Goal: Book appointment/travel/reservation

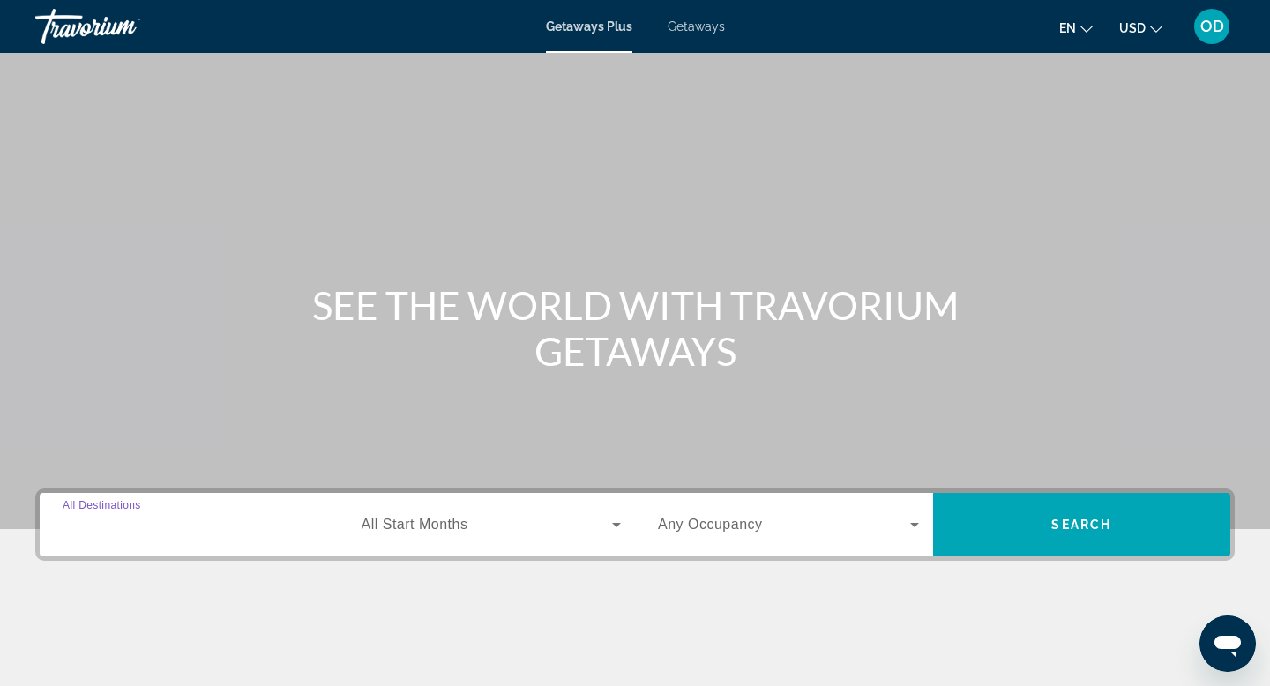
click at [266, 516] on input "Destination All Destinations" at bounding box center [193, 525] width 261 height 21
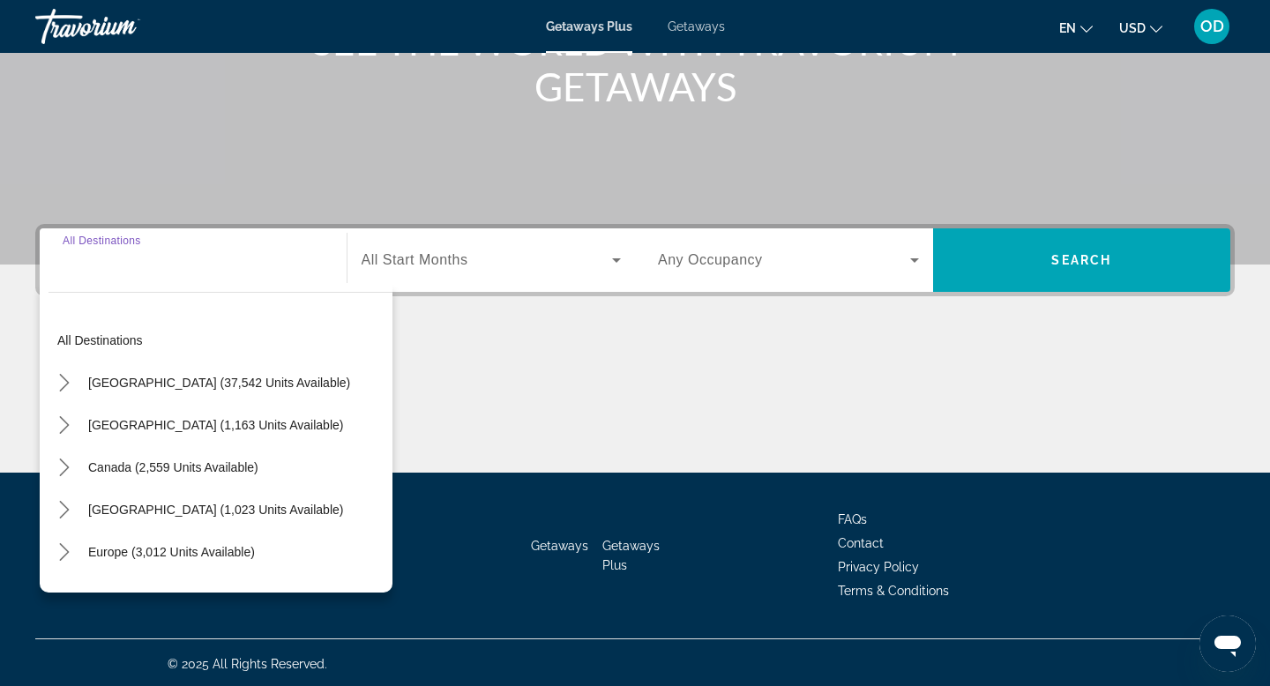
scroll to position [267, 0]
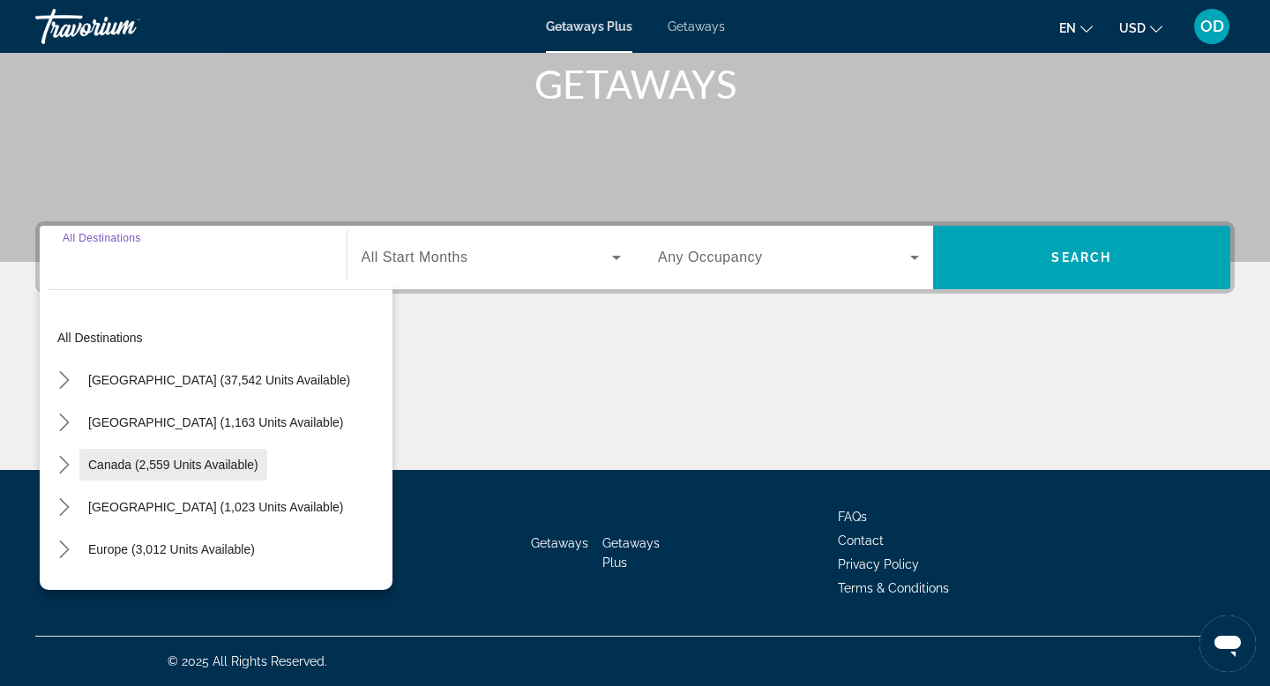
click at [235, 462] on span "Canada (2,559 units available)" at bounding box center [173, 465] width 170 height 14
type input "**********"
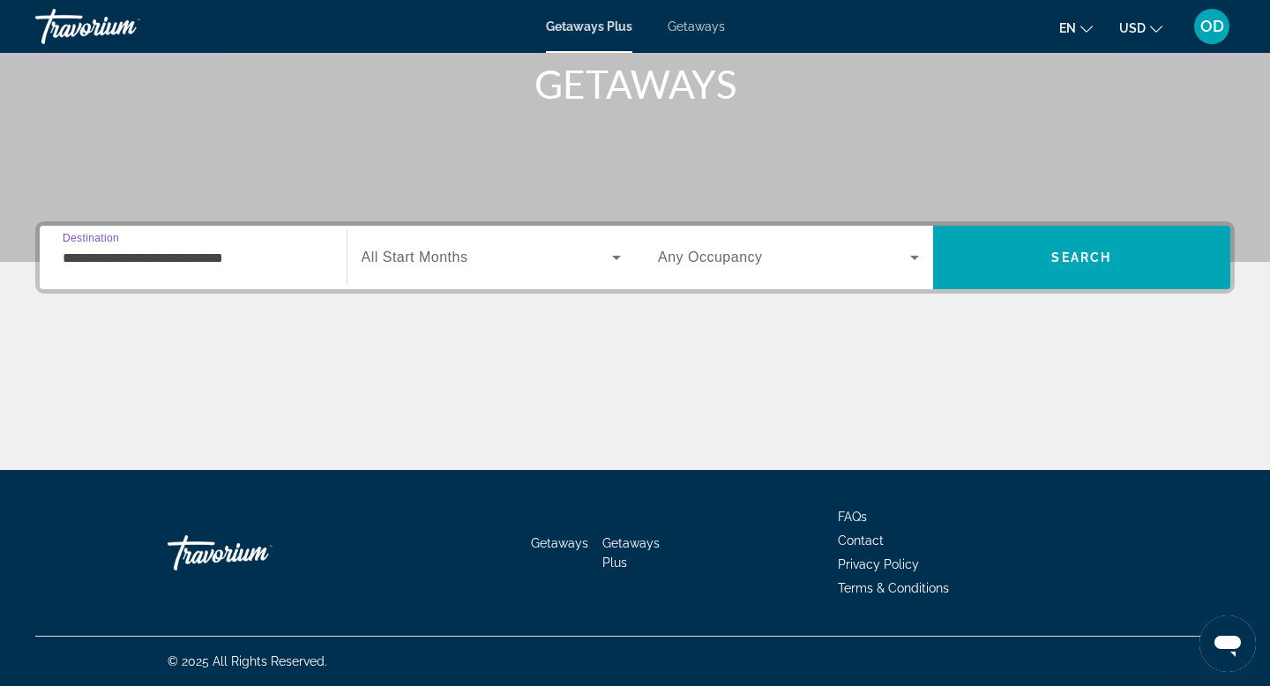
click at [210, 260] on input "**********" at bounding box center [193, 258] width 261 height 21
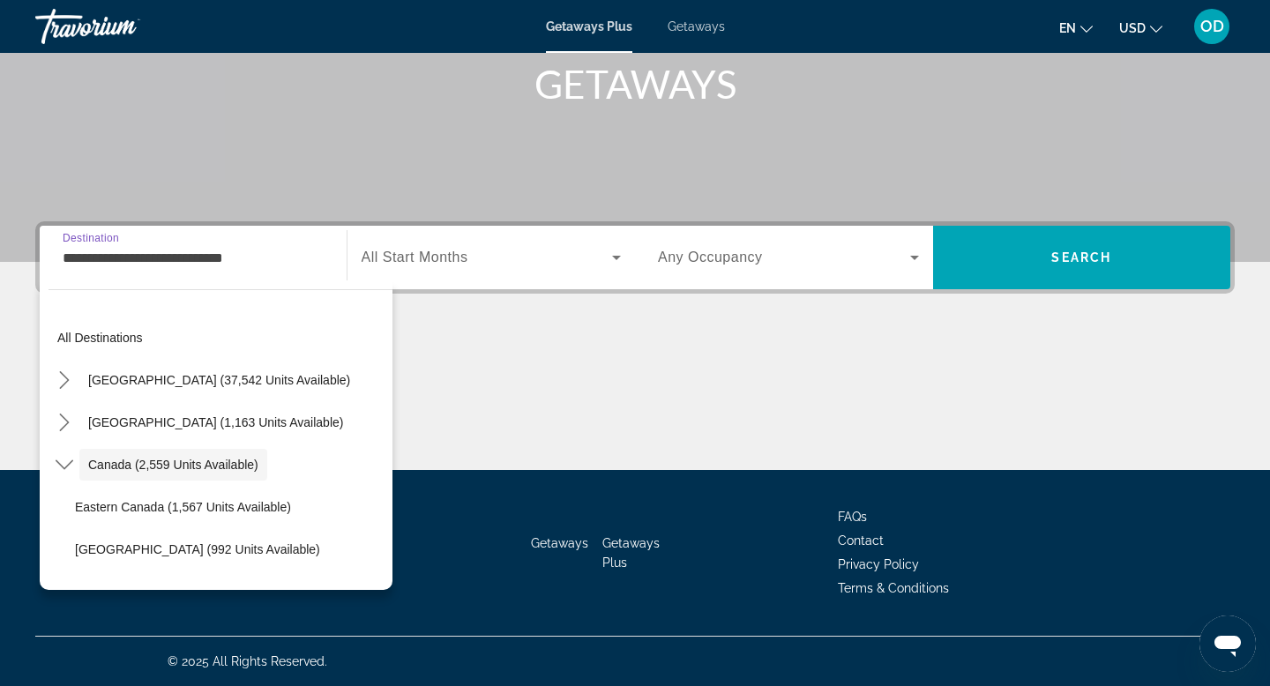
scroll to position [20, 0]
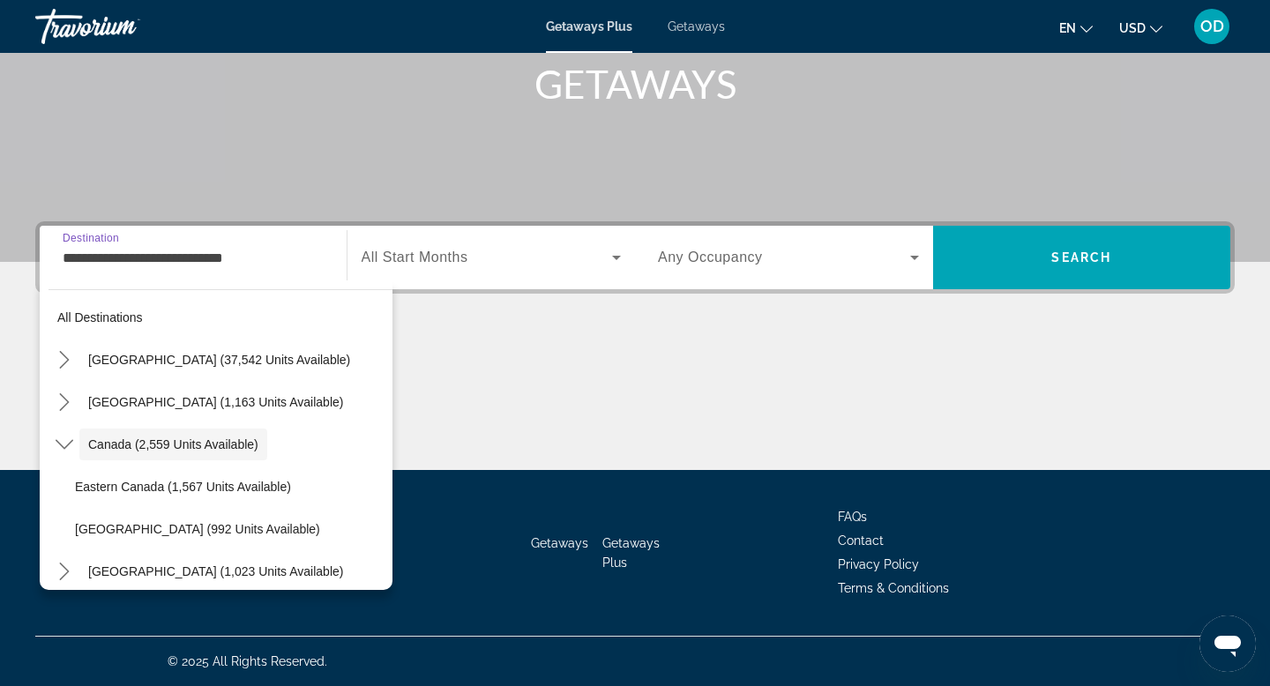
click at [210, 260] on input "**********" at bounding box center [193, 258] width 261 height 21
click at [486, 261] on span "Search widget" at bounding box center [487, 257] width 251 height 21
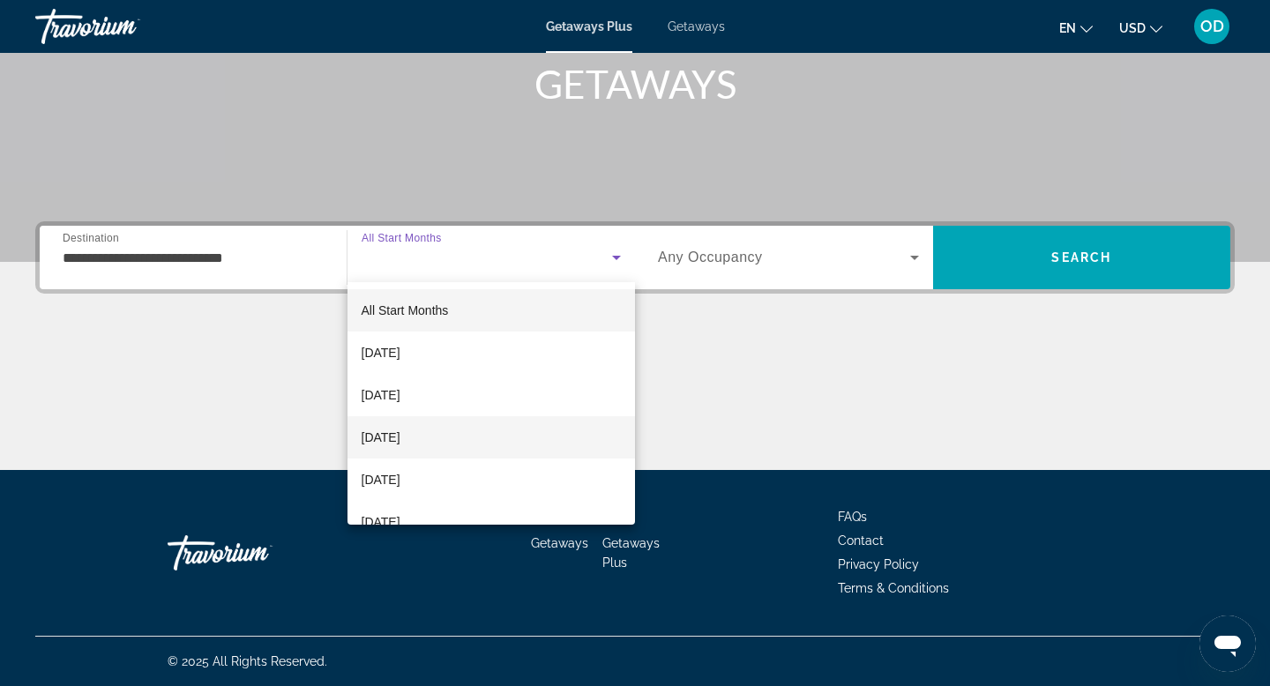
click at [400, 432] on span "December 2025" at bounding box center [381, 437] width 39 height 21
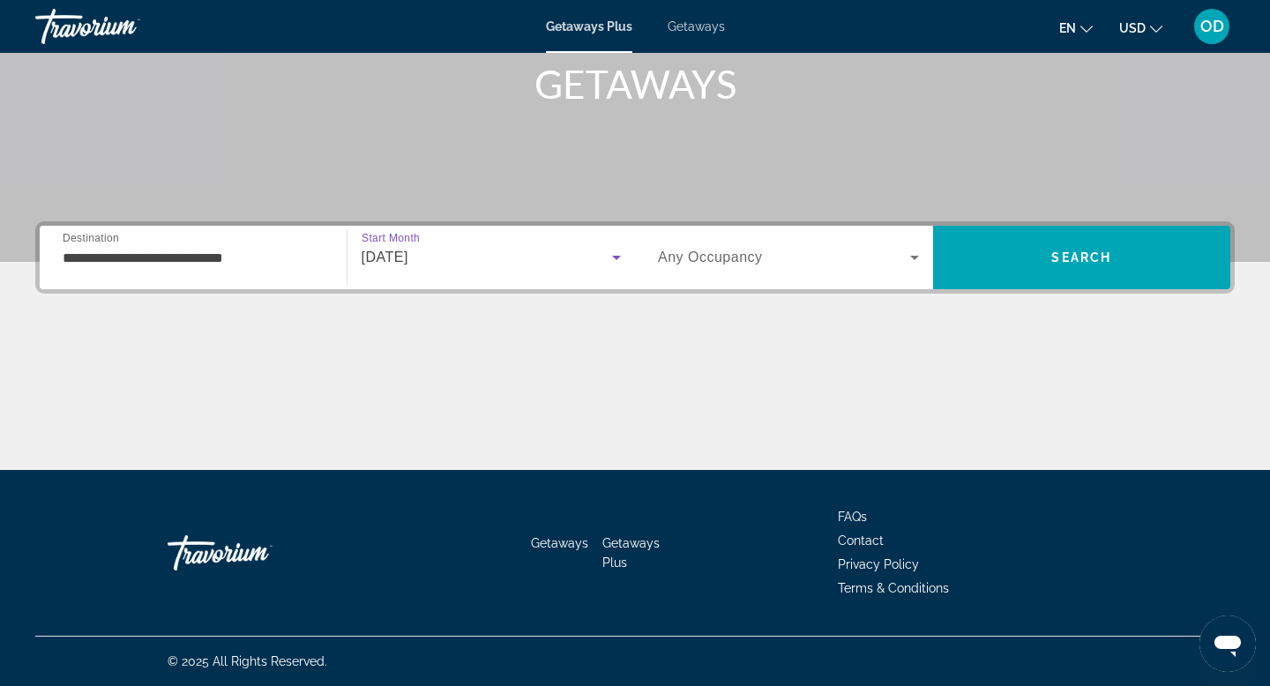
click at [913, 259] on icon "Search widget" at bounding box center [914, 258] width 9 height 4
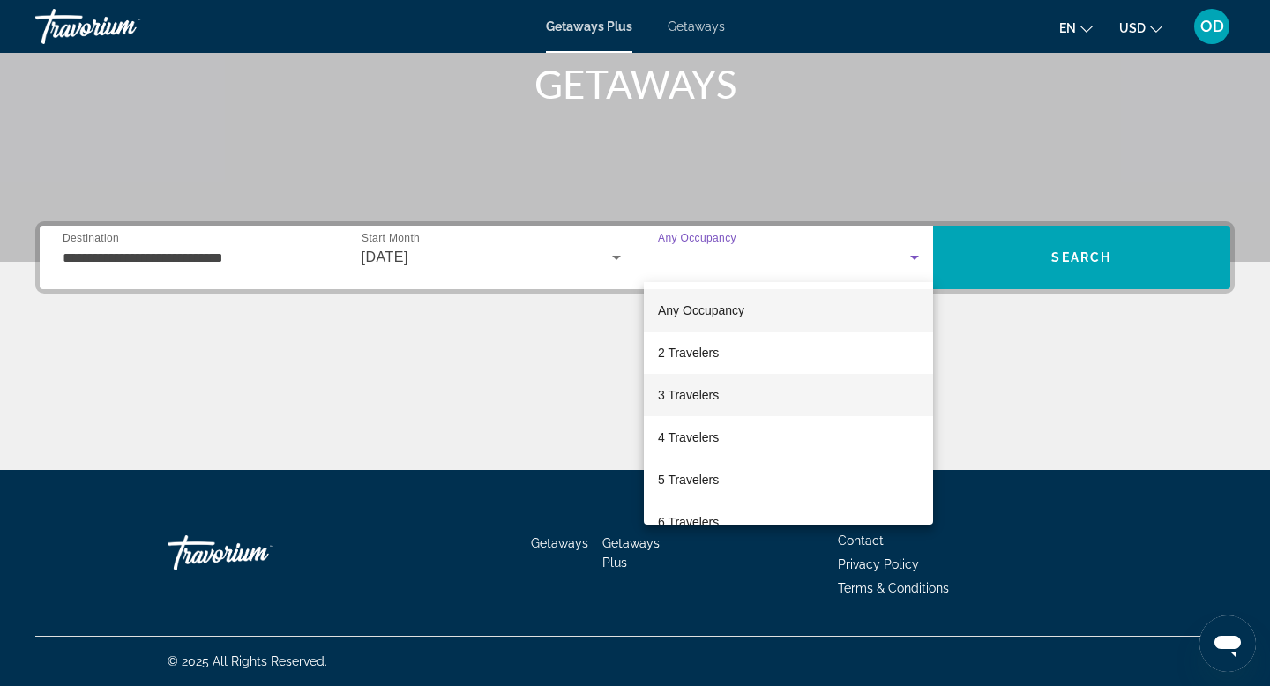
click at [662, 395] on span "3 Travelers" at bounding box center [688, 394] width 61 height 21
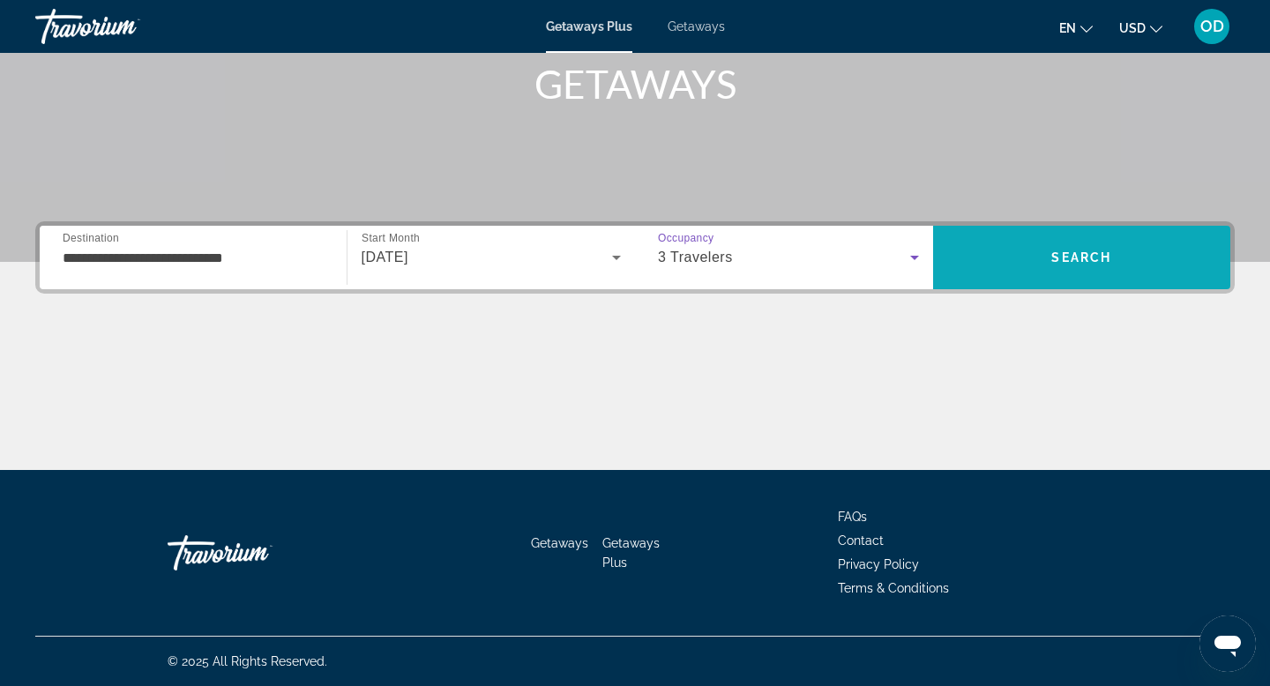
click at [1134, 265] on span "Search" at bounding box center [1082, 257] width 298 height 42
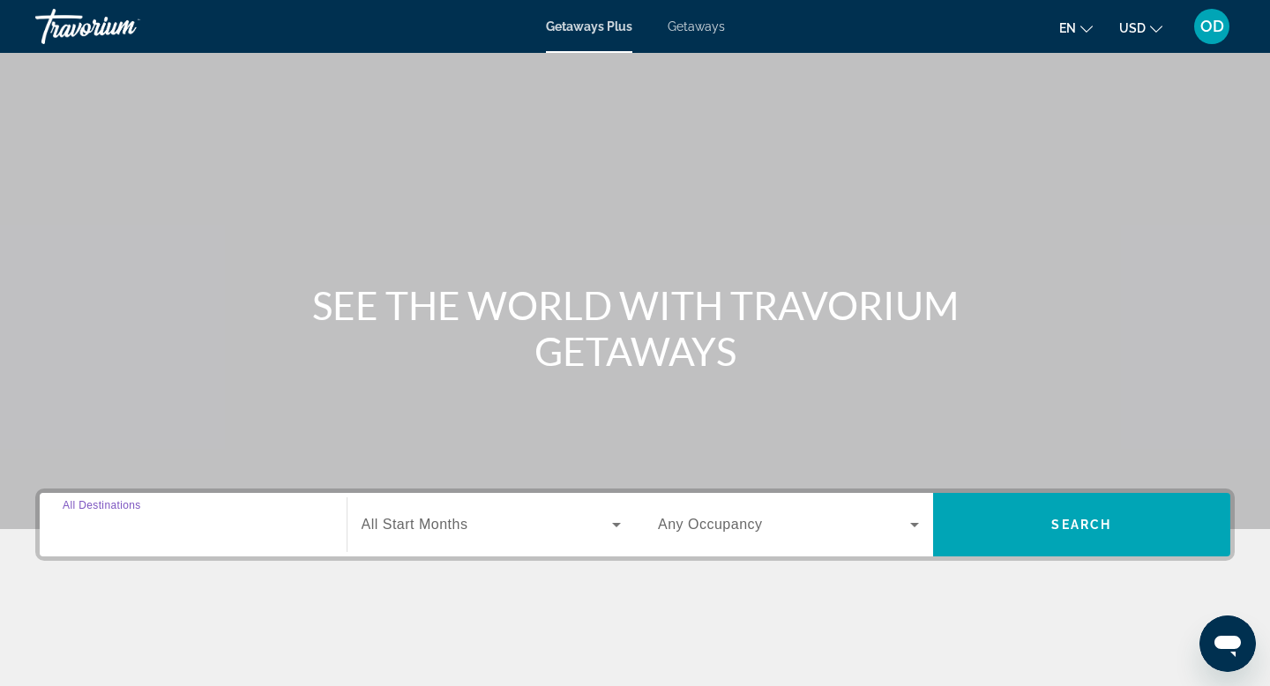
click at [244, 516] on input "Destination All Destinations" at bounding box center [193, 525] width 261 height 21
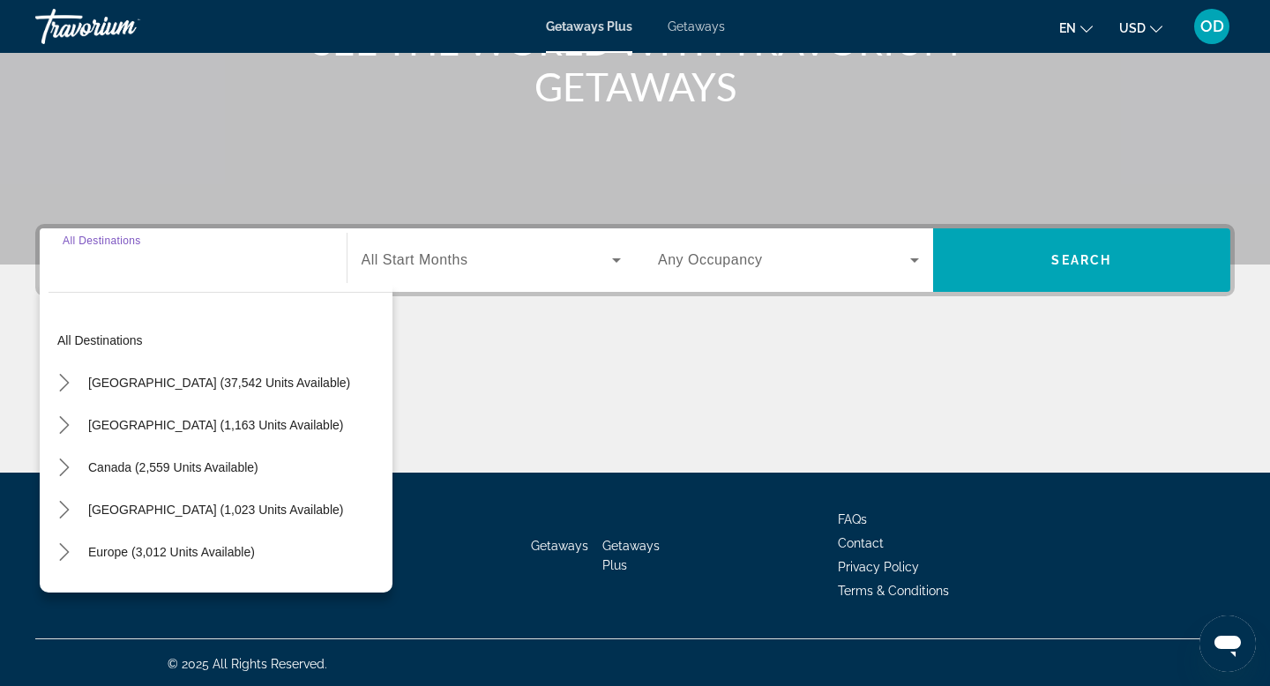
scroll to position [267, 0]
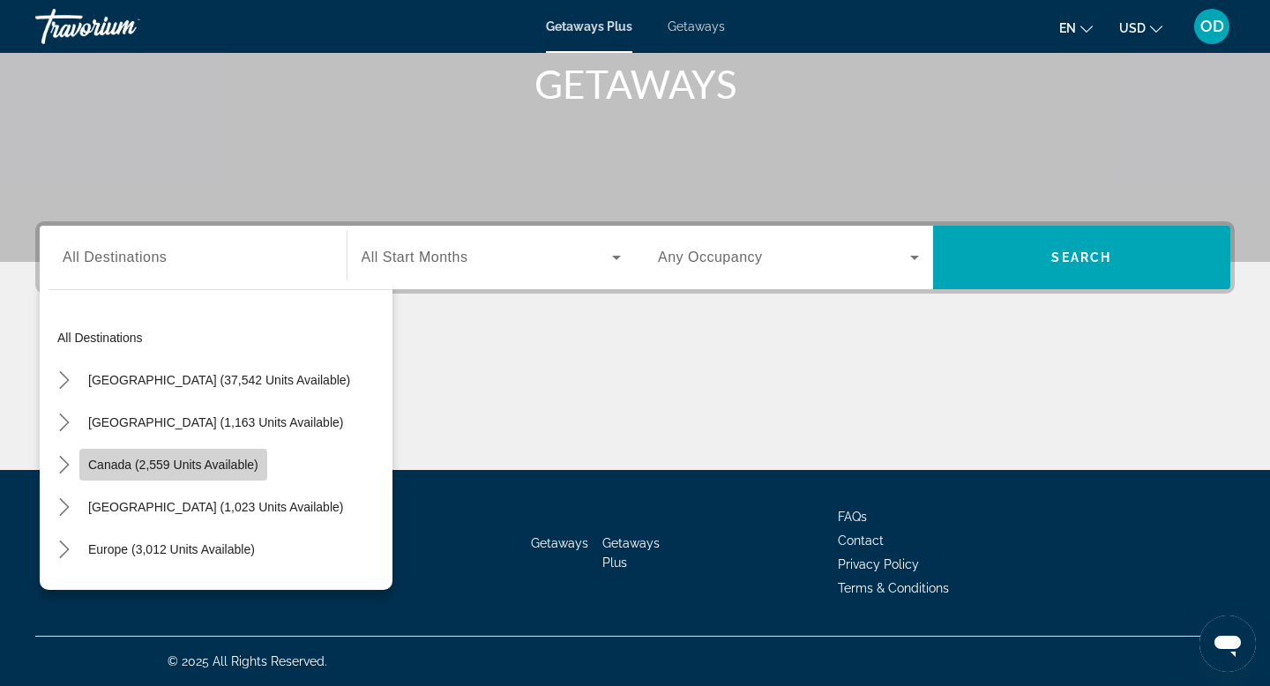
click at [213, 448] on span "Select destination: Canada (2,559 units available)" at bounding box center [173, 465] width 188 height 42
type input "**********"
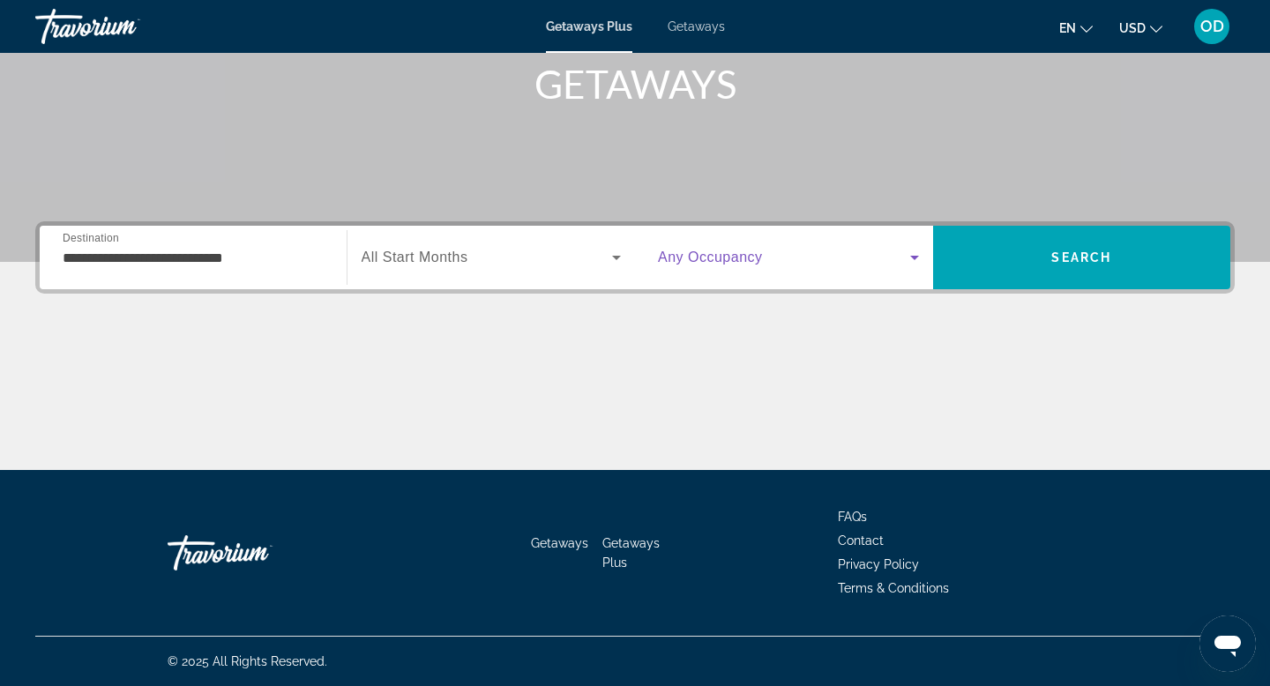
click at [904, 257] on icon "Search widget" at bounding box center [914, 257] width 21 height 21
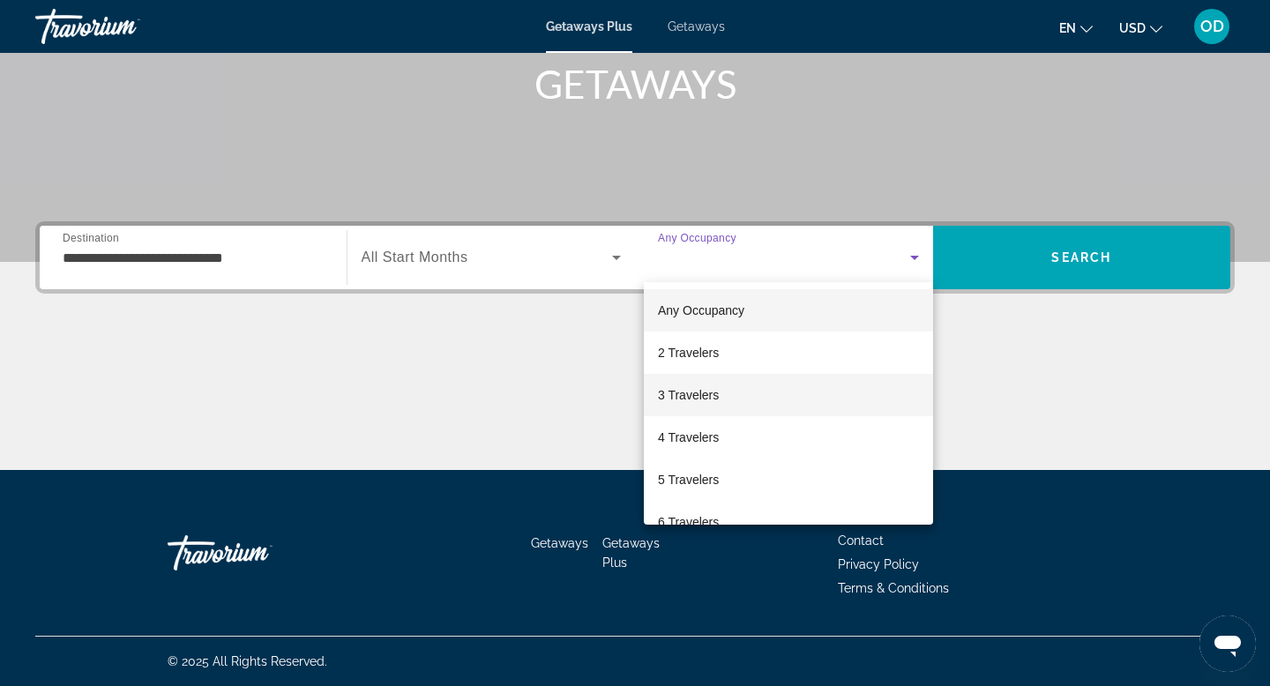
click at [698, 396] on span "3 Travelers" at bounding box center [688, 394] width 61 height 21
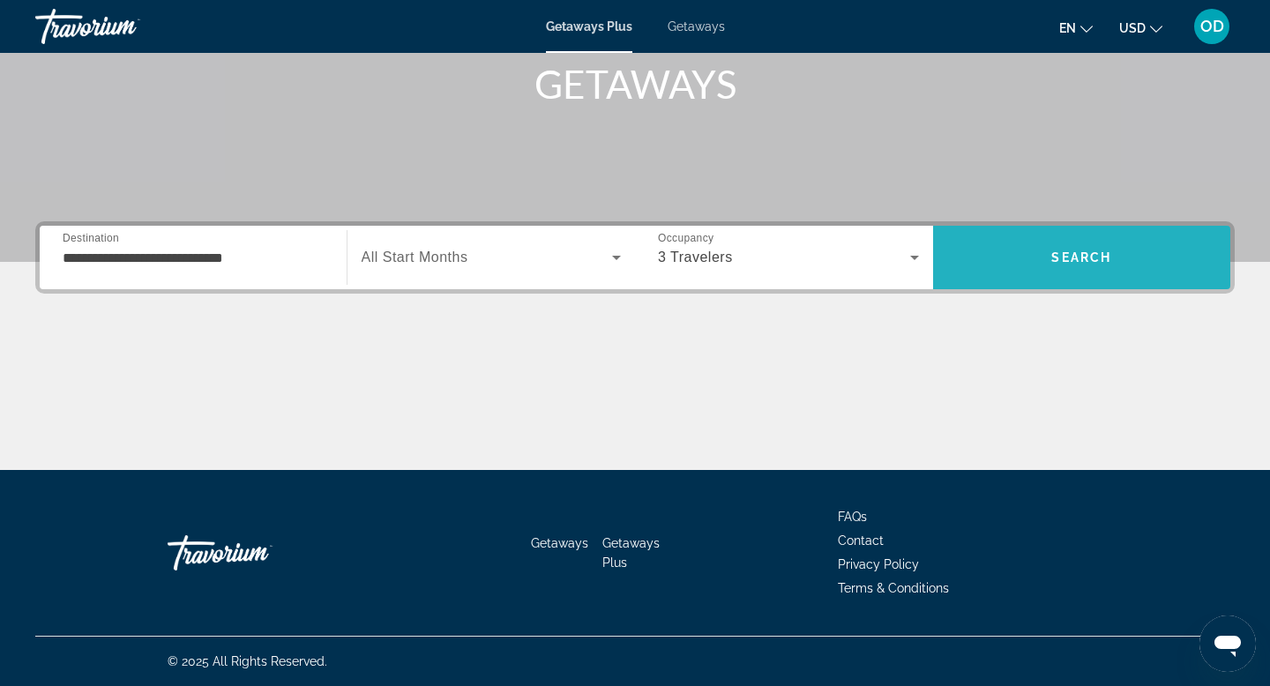
click at [1100, 265] on span "Search" at bounding box center [1082, 257] width 298 height 42
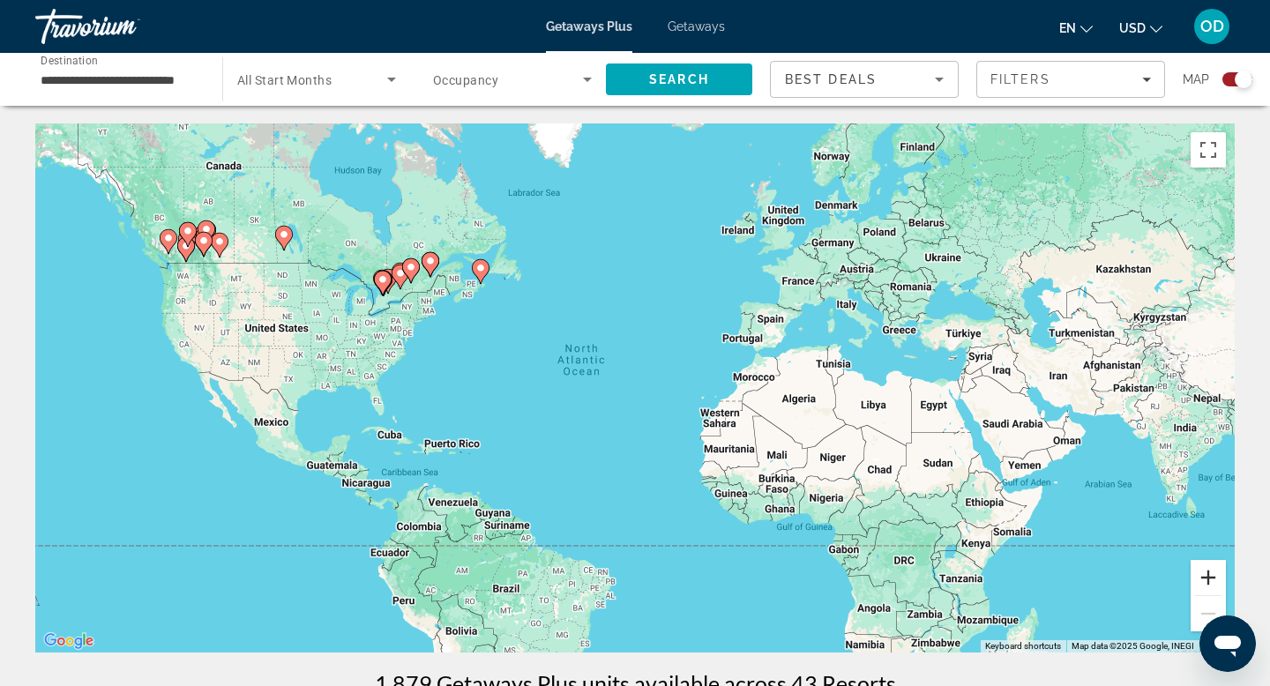
click at [1211, 573] on button "Zoom in" at bounding box center [1207, 577] width 35 height 35
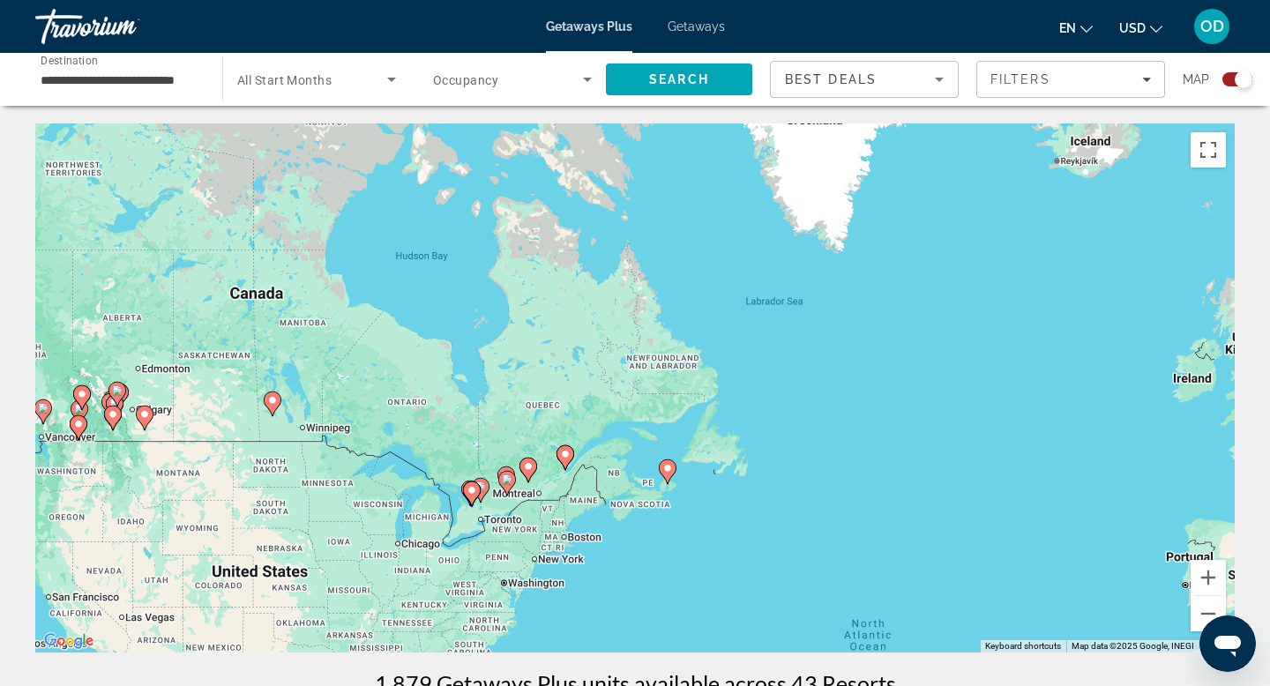
drag, startPoint x: 206, startPoint y: 378, endPoint x: 551, endPoint y: 685, distance: 461.5
click at [1208, 582] on button "Zoom in" at bounding box center [1207, 577] width 35 height 35
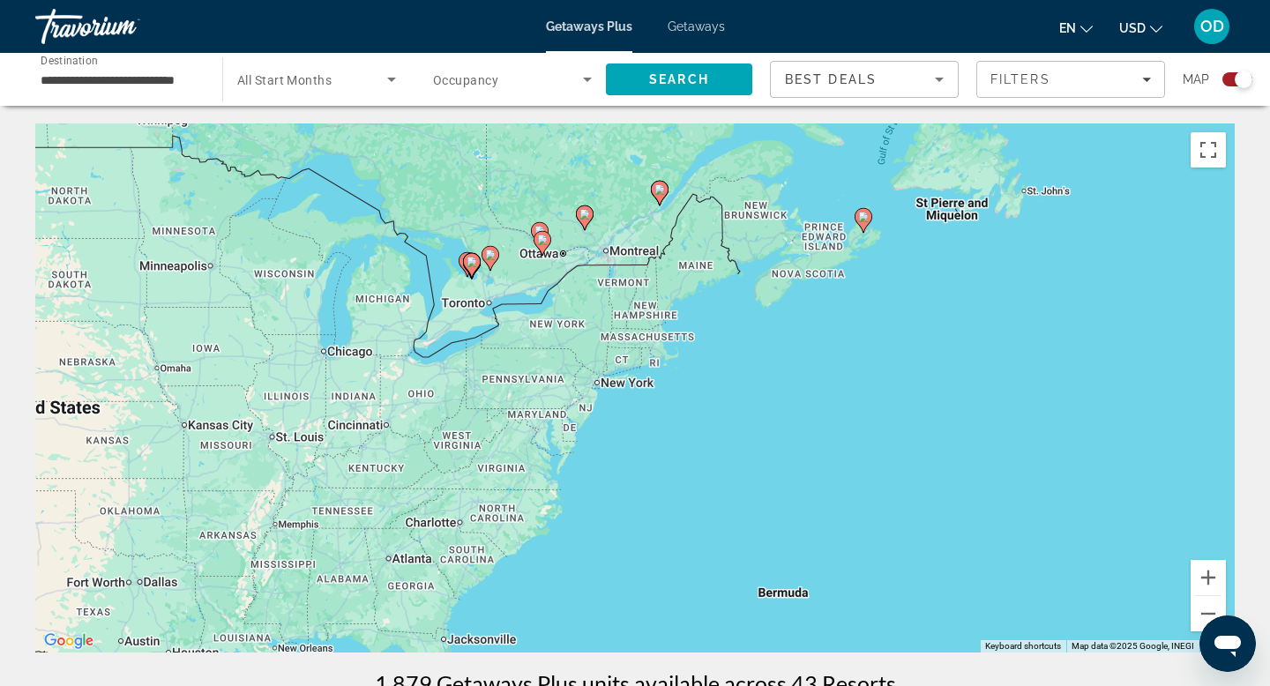
drag, startPoint x: 699, startPoint y: 516, endPoint x: 861, endPoint y: 165, distance: 386.6
click at [861, 165] on div "To activate drag with keyboard, press Alt + Enter. Once in keyboard drag state,…" at bounding box center [634, 387] width 1199 height 529
click at [1210, 577] on button "Zoom in" at bounding box center [1207, 577] width 35 height 35
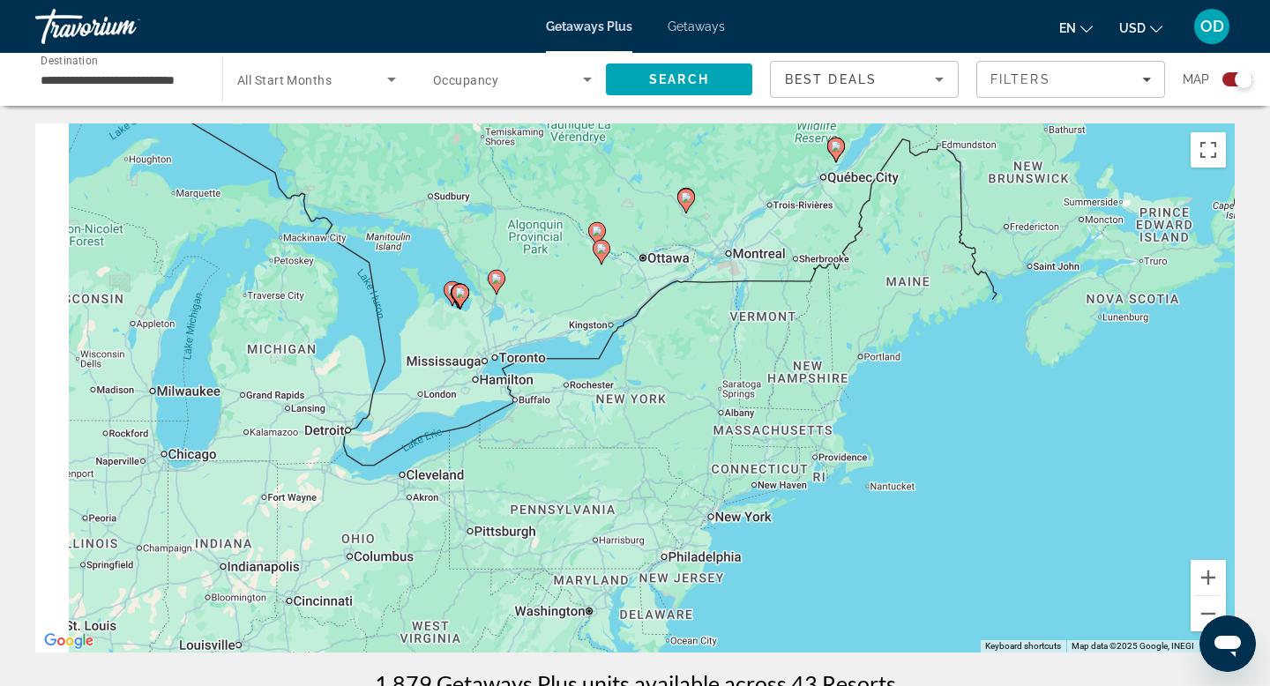
drag, startPoint x: 889, startPoint y: 362, endPoint x: 1067, endPoint y: 552, distance: 260.1
click at [1067, 552] on div "To activate drag with keyboard, press Alt + Enter. Once in keyboard drag state,…" at bounding box center [634, 387] width 1199 height 529
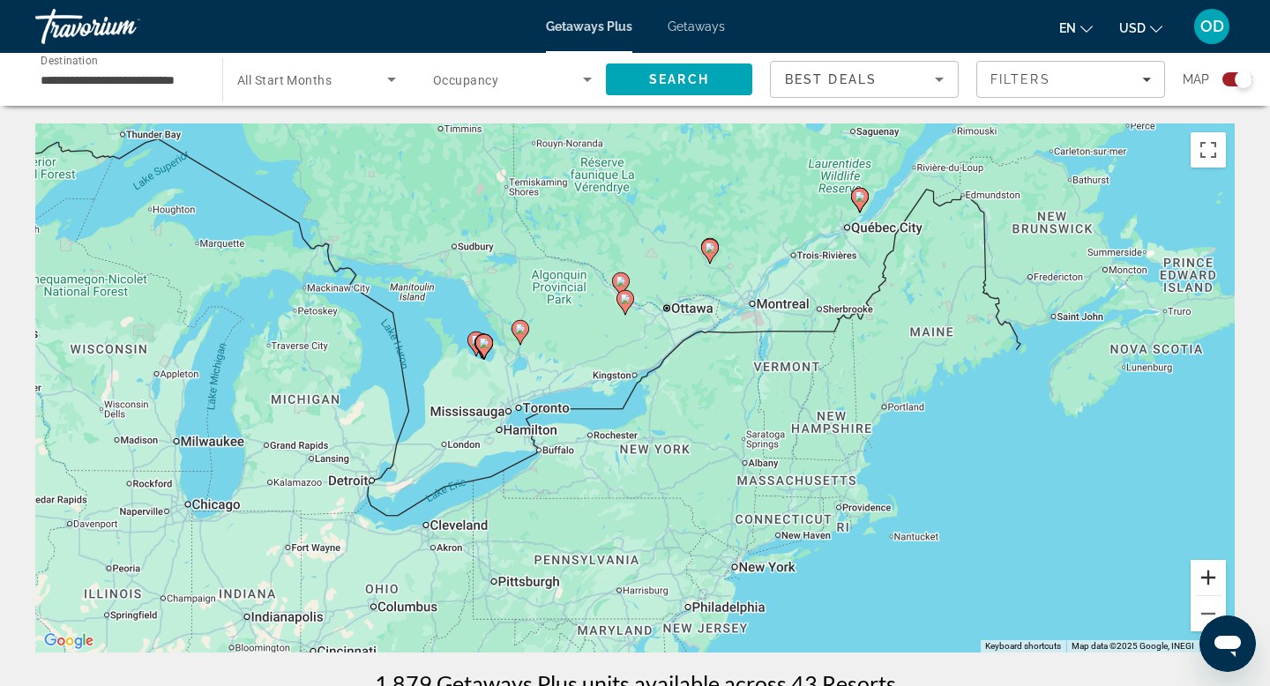
click at [1210, 574] on button "Zoom in" at bounding box center [1207, 577] width 35 height 35
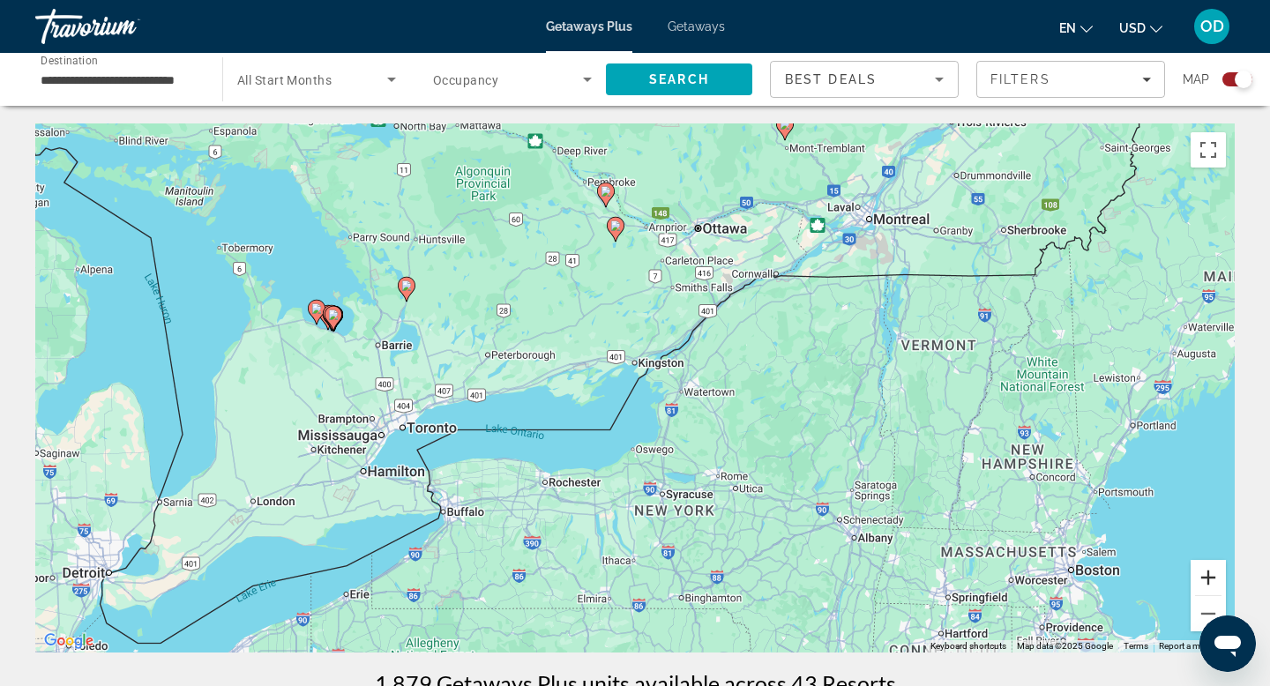
click at [1210, 574] on button "Zoom in" at bounding box center [1207, 577] width 35 height 35
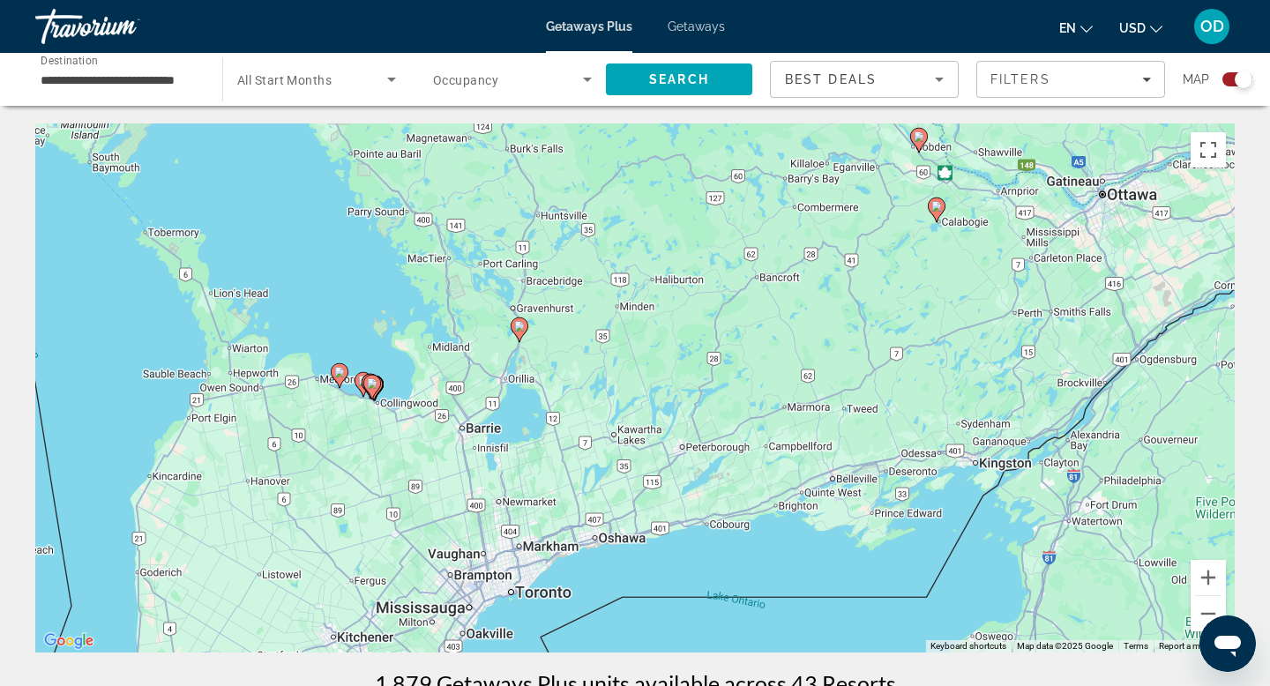
drag, startPoint x: 790, startPoint y: 462, endPoint x: 1132, endPoint y: 585, distance: 363.7
click at [1133, 587] on div "To activate drag with keyboard, press Alt + Enter. Once in keyboard drag state,…" at bounding box center [634, 387] width 1199 height 529
click at [1206, 578] on button "Zoom in" at bounding box center [1207, 577] width 35 height 35
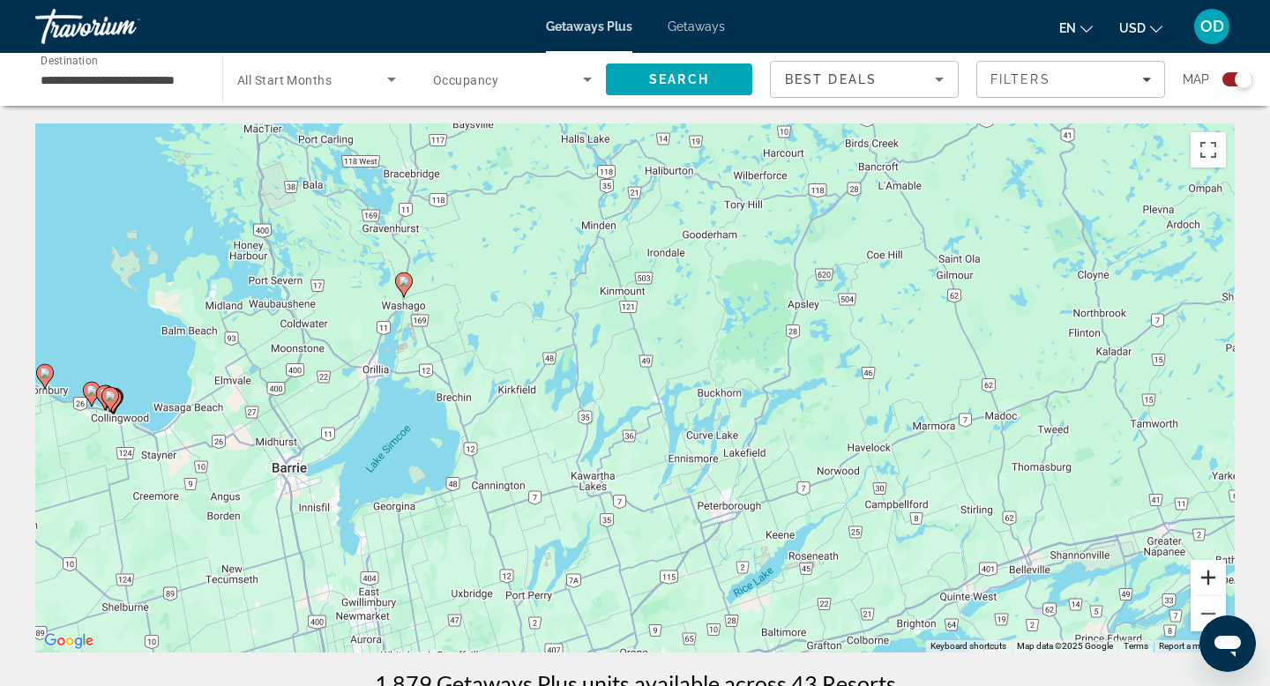
click at [1206, 578] on button "Zoom in" at bounding box center [1207, 577] width 35 height 35
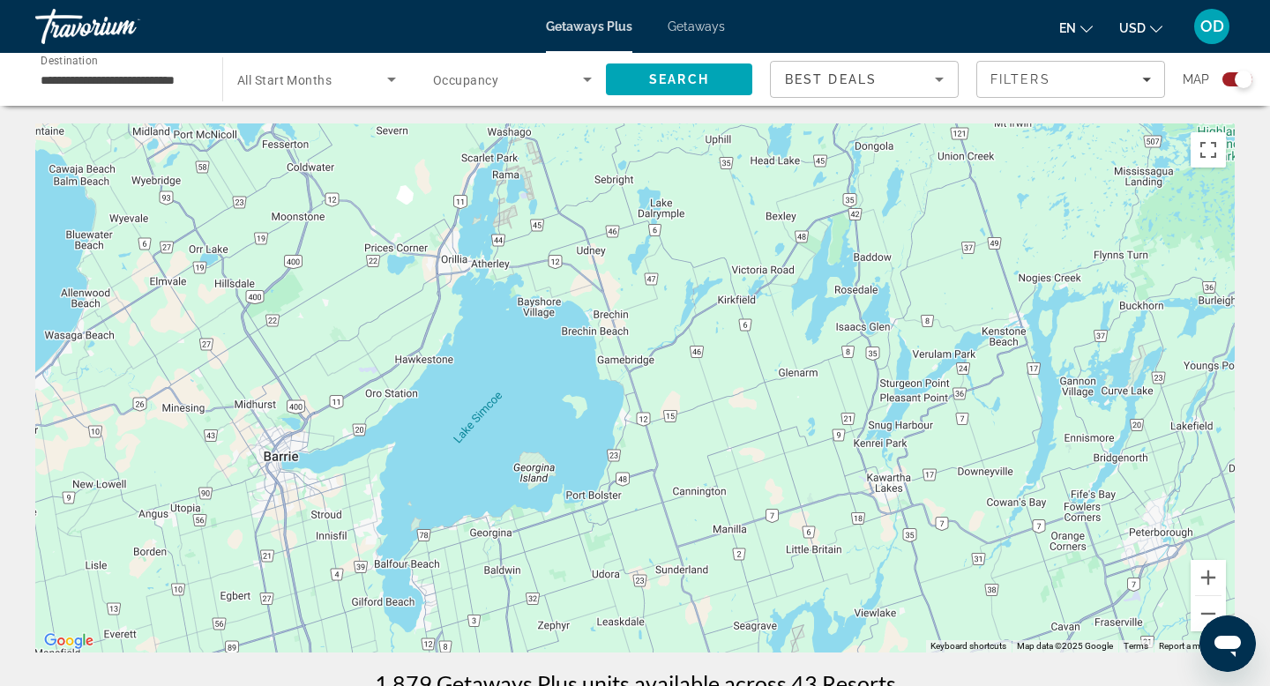
drag, startPoint x: 658, startPoint y: 511, endPoint x: 1000, endPoint y: 415, distance: 355.1
click at [1000, 415] on div "To activate drag with keyboard, press Alt + Enter. Once in keyboard drag state,…" at bounding box center [634, 387] width 1199 height 529
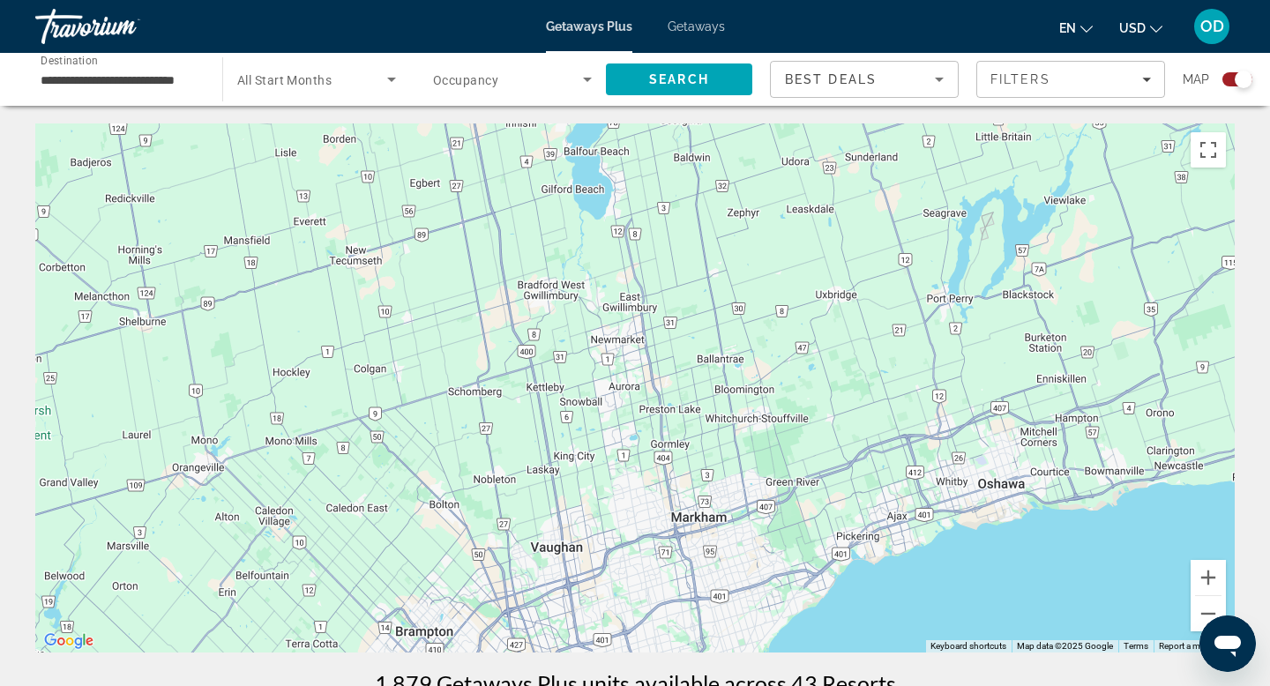
drag, startPoint x: 588, startPoint y: 574, endPoint x: 704, endPoint y: 108, distance: 480.5
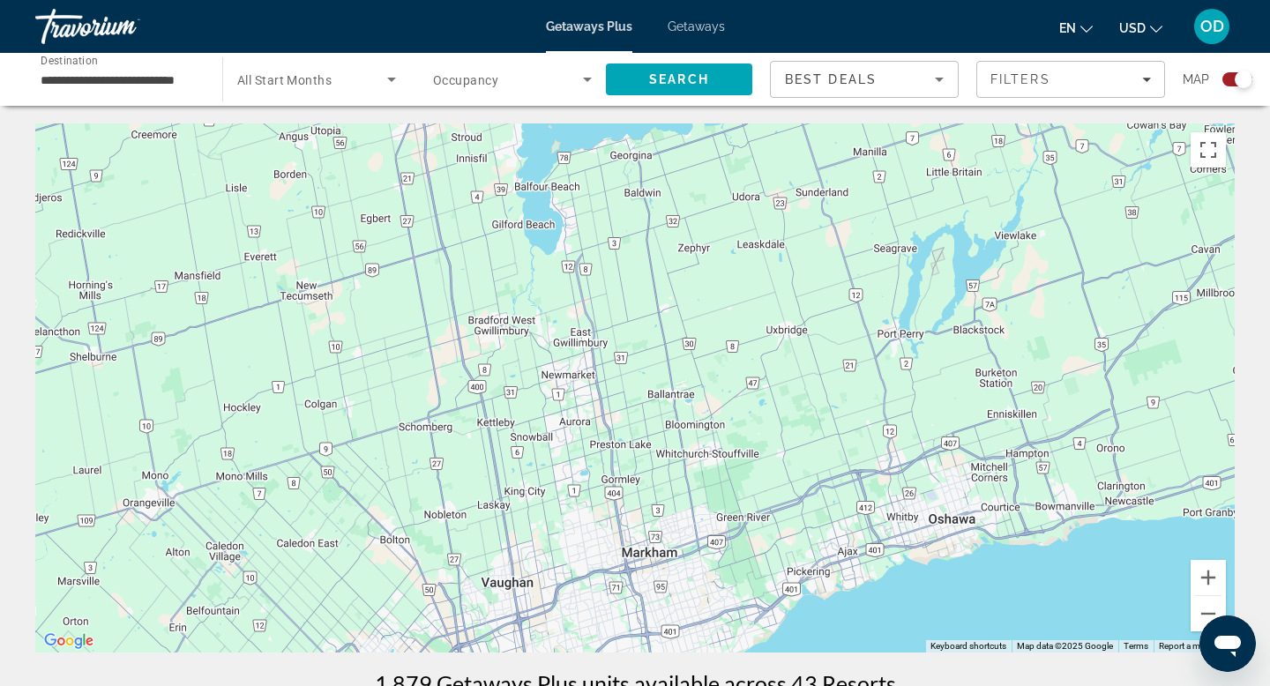
drag, startPoint x: 674, startPoint y: 300, endPoint x: 709, endPoint y: 391, distance: 98.2
click at [709, 391] on div "Main content" at bounding box center [634, 387] width 1199 height 529
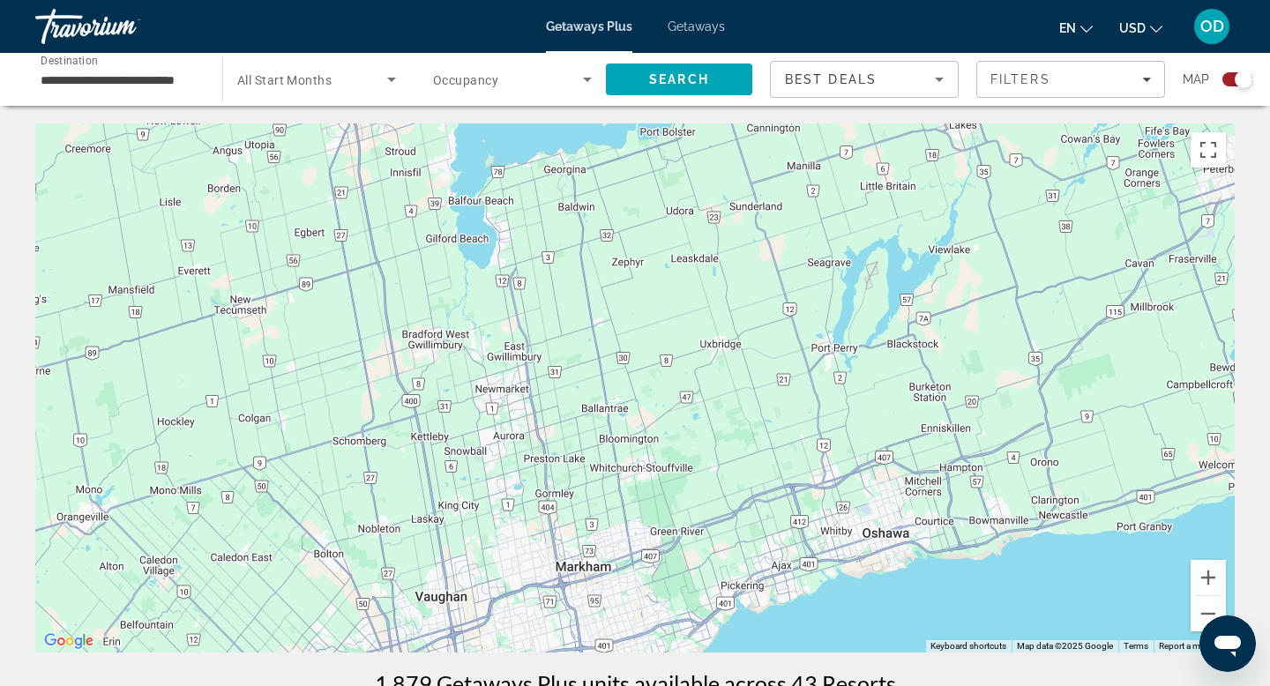
drag, startPoint x: 698, startPoint y: 335, endPoint x: 581, endPoint y: 458, distance: 169.6
click at [581, 458] on div "To activate drag with keyboard, press Alt + Enter. Once in keyboard drag state,…" at bounding box center [634, 387] width 1199 height 529
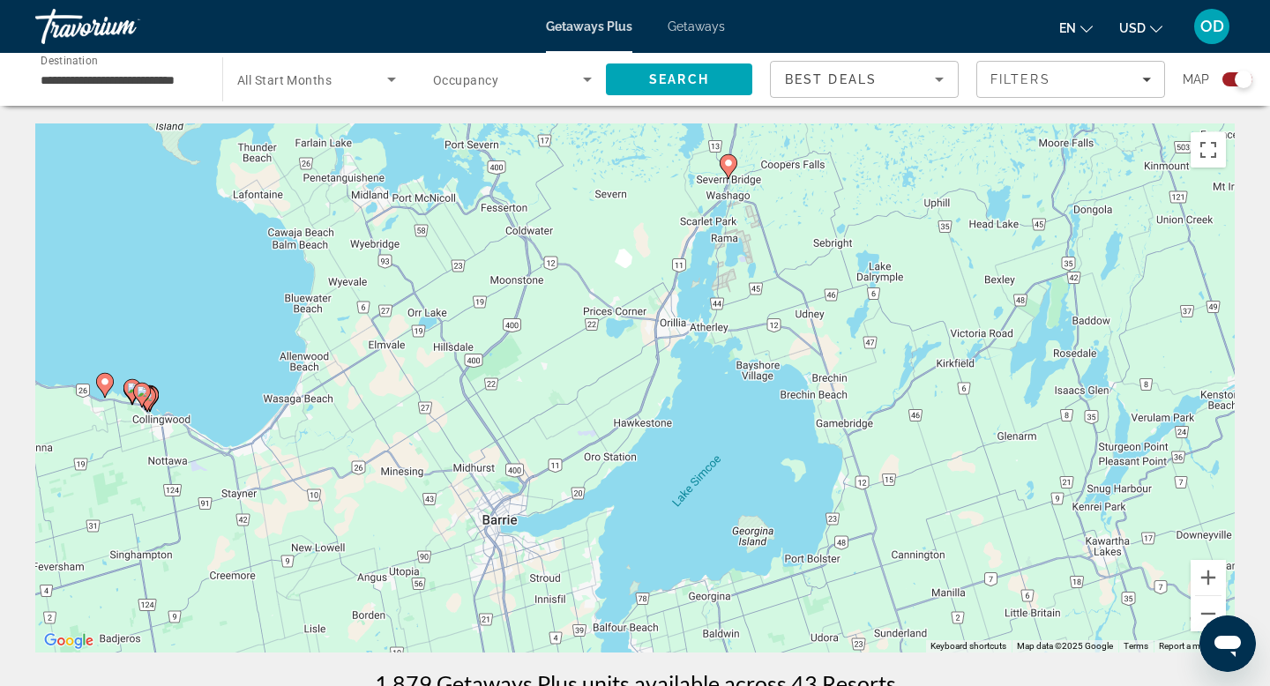
drag, startPoint x: 581, startPoint y: 458, endPoint x: 866, endPoint y: 591, distance: 314.4
click at [866, 591] on div "To activate drag with keyboard, press Alt + Enter. Once in keyboard drag state,…" at bounding box center [634, 387] width 1199 height 529
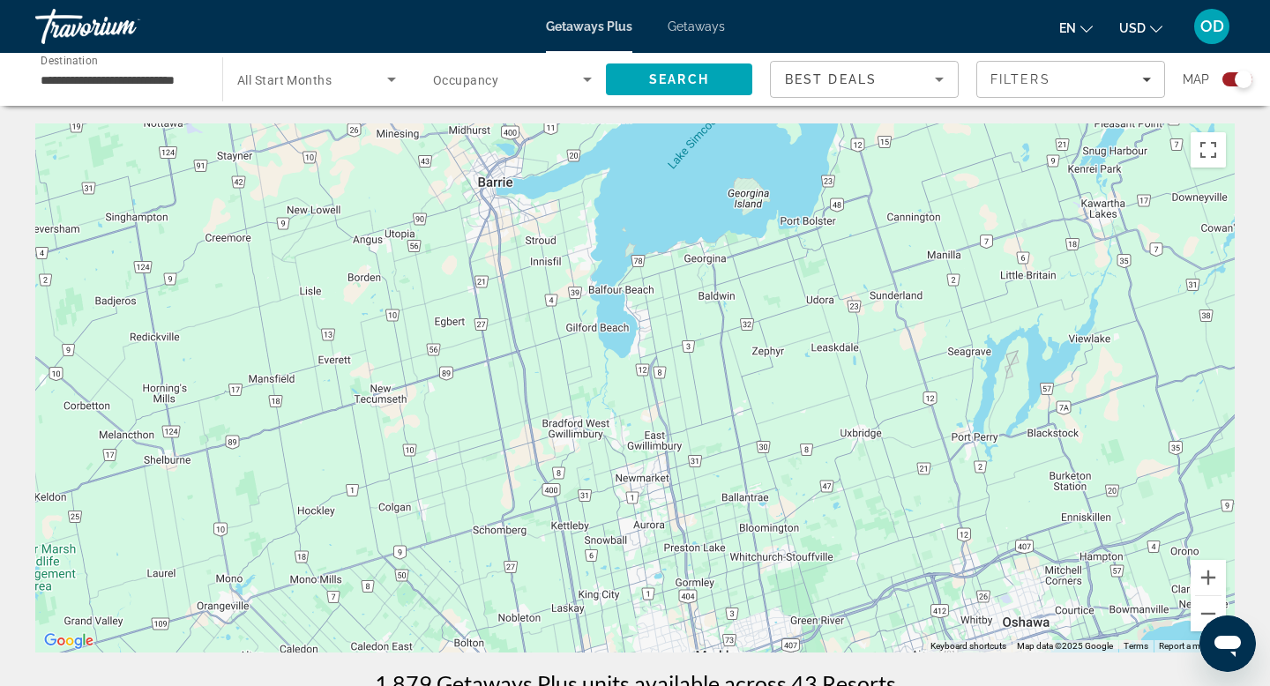
drag, startPoint x: 866, startPoint y: 591, endPoint x: 861, endPoint y: 244, distance: 346.6
click at [861, 244] on div "To activate drag with keyboard, press Alt + Enter. Once in keyboard drag state,…" at bounding box center [634, 387] width 1199 height 529
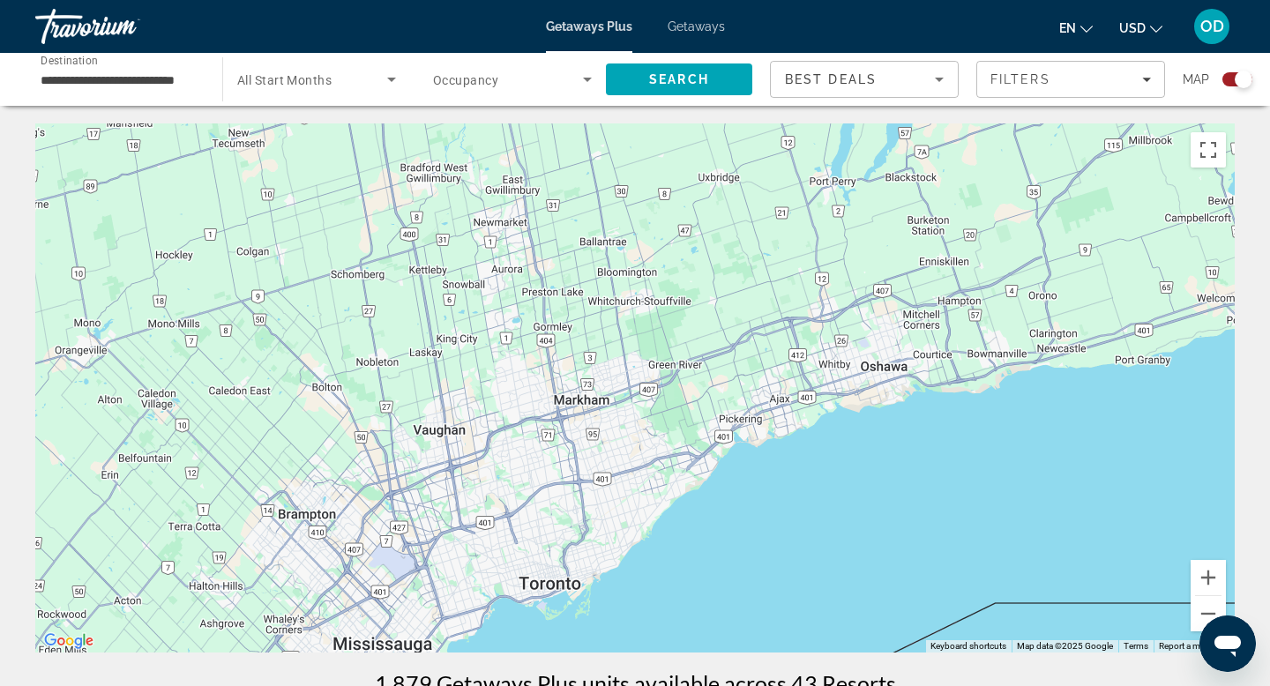
drag, startPoint x: 861, startPoint y: 244, endPoint x: 719, endPoint y: -5, distance: 286.6
click at [719, 0] on html "**********" at bounding box center [635, 343] width 1270 height 686
click at [1209, 610] on button "Zoom out" at bounding box center [1207, 613] width 35 height 35
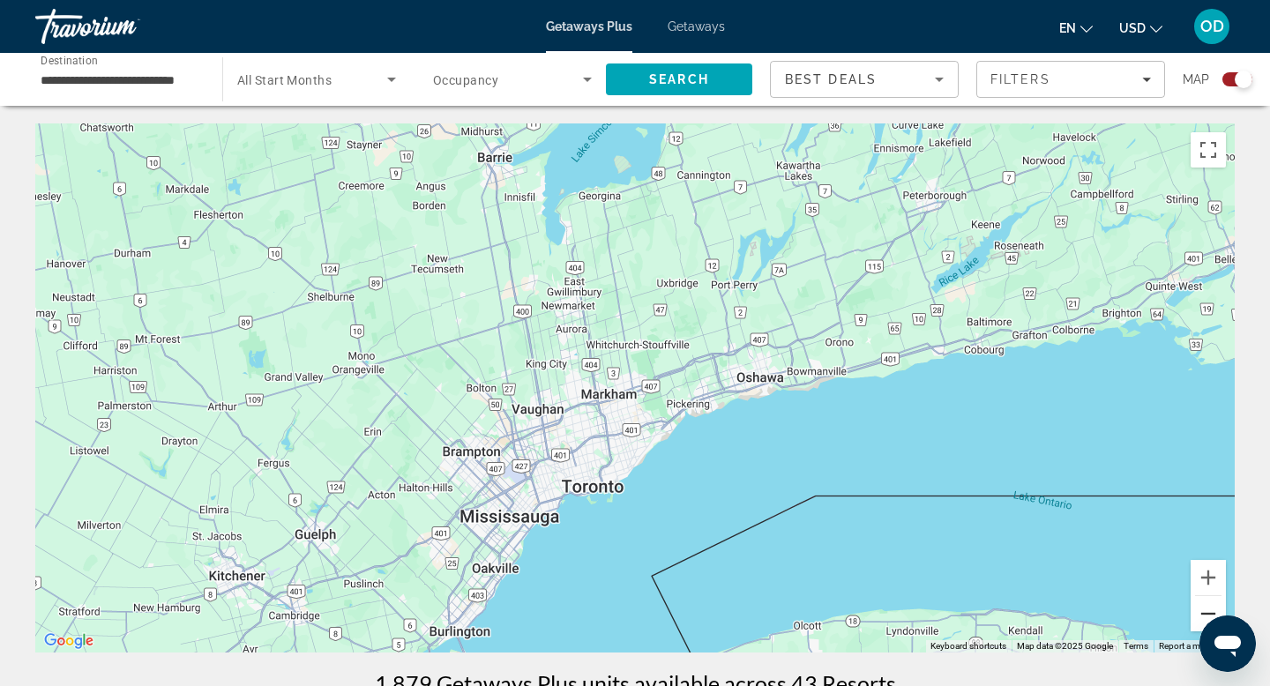
click at [1209, 610] on button "Zoom out" at bounding box center [1207, 613] width 35 height 35
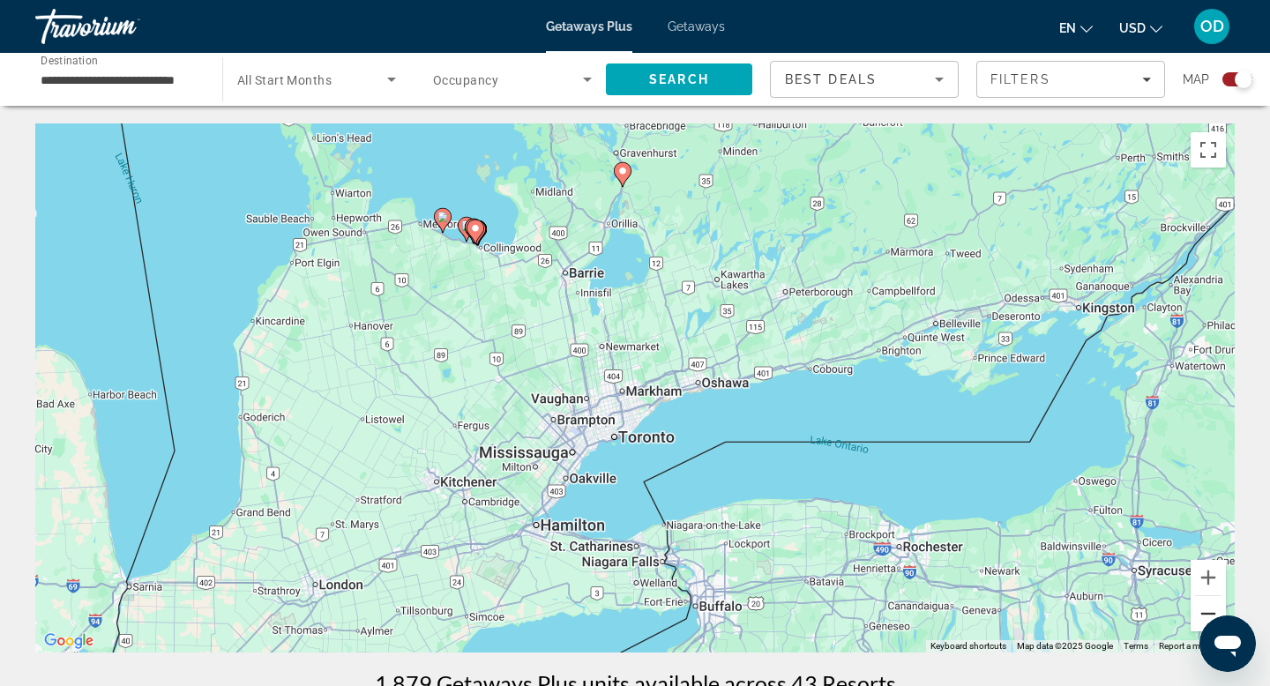
click at [1206, 612] on button "Zoom out" at bounding box center [1207, 613] width 35 height 35
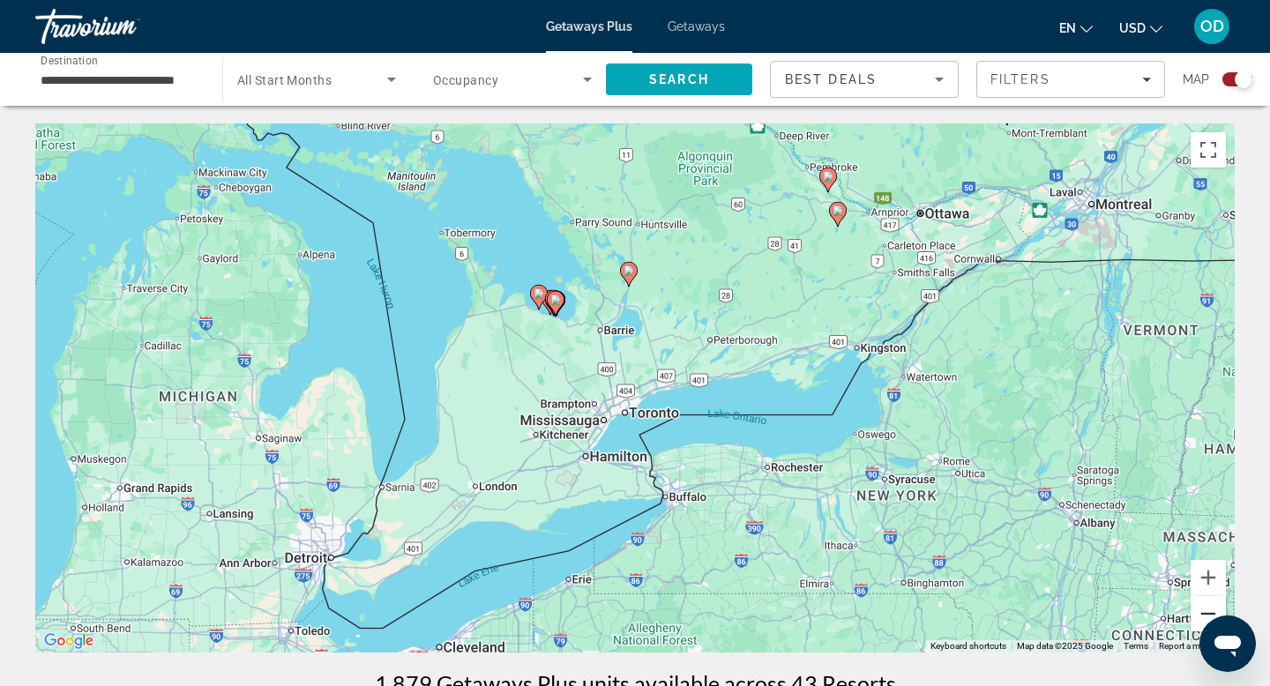
click at [1206, 612] on button "Zoom out" at bounding box center [1207, 613] width 35 height 35
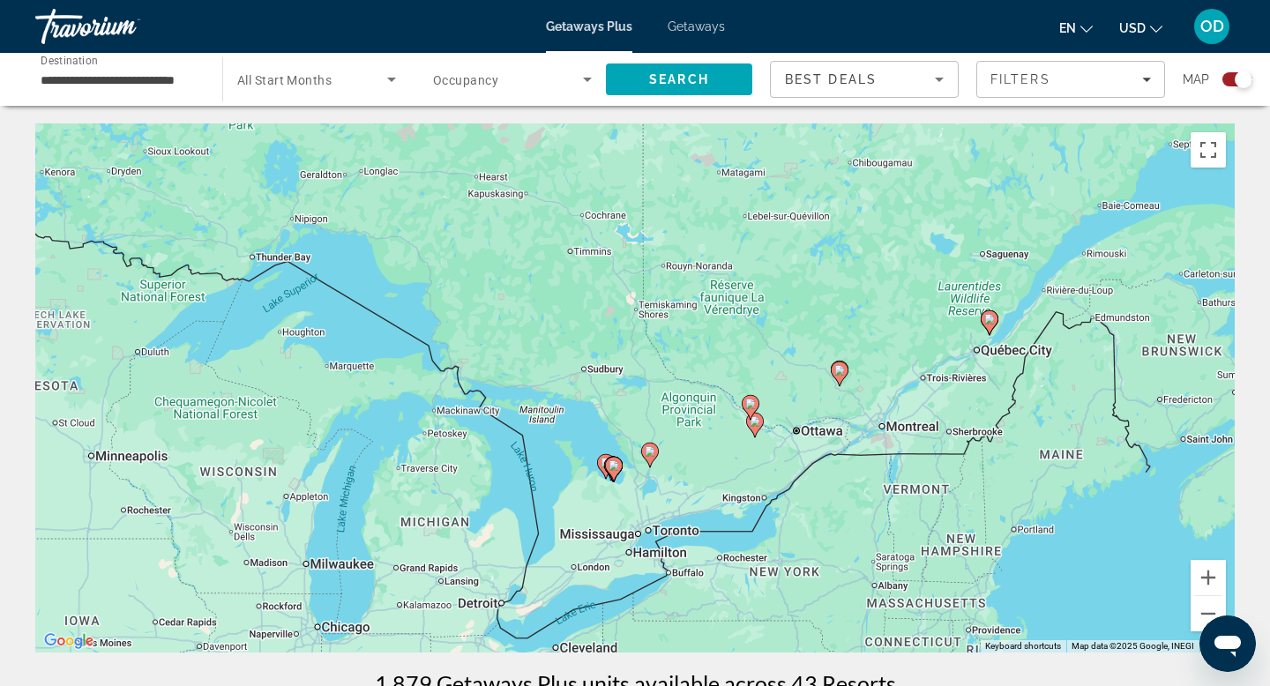
drag, startPoint x: 1085, startPoint y: 414, endPoint x: 1102, endPoint y: 548, distance: 136.1
click at [1102, 548] on div "To activate drag with keyboard, press Alt + Enter. Once in keyboard drag state,…" at bounding box center [634, 387] width 1199 height 529
click at [654, 455] on icon "Main content" at bounding box center [650, 455] width 16 height 23
